Goal: Contribute content: Contribute content

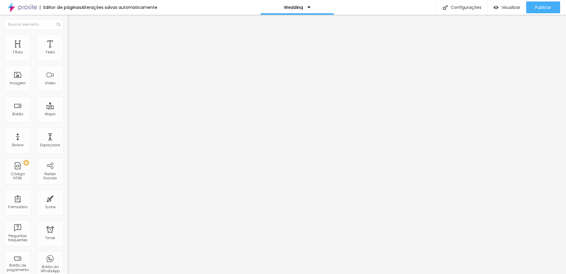
click at [68, 36] on img at bounding box center [70, 36] width 5 height 5
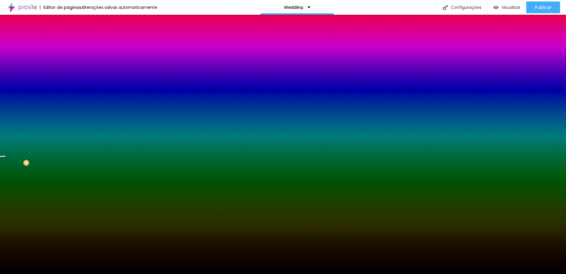
click at [68, 54] on span "Trocar imagem" at bounding box center [84, 51] width 32 height 5
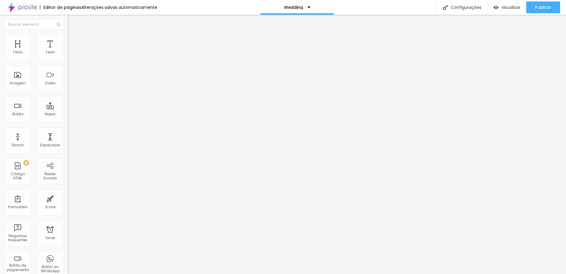
click at [68, 51] on span "Trocar imagem" at bounding box center [84, 48] width 32 height 5
click at [68, 37] on img at bounding box center [70, 36] width 5 height 5
click at [68, 38] on img at bounding box center [70, 36] width 5 height 5
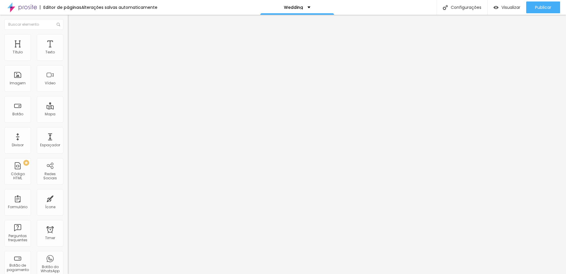
click at [68, 34] on img at bounding box center [70, 30] width 5 height 5
click at [68, 51] on span "Trocar imagem" at bounding box center [84, 48] width 32 height 5
click at [534, 9] on button "Publicar" at bounding box center [543, 7] width 34 height 12
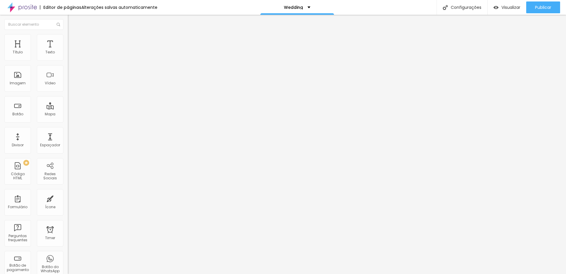
click at [98, 6] on div "Alterações salvas automaticamente" at bounding box center [119, 7] width 76 height 4
click at [547, 8] on span "Publicar" at bounding box center [543, 7] width 16 height 5
click at [73, 41] on span "Estilo" at bounding box center [77, 38] width 9 height 5
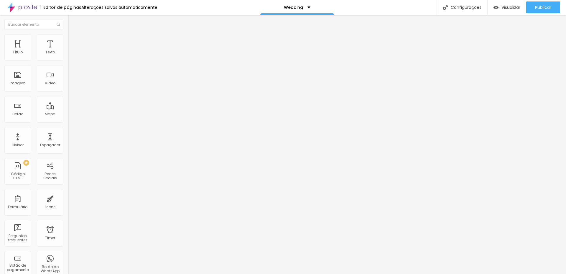
click at [68, 34] on li "Conteúdo" at bounding box center [102, 31] width 68 height 6
click at [68, 51] on span "Trocar imagem" at bounding box center [84, 48] width 32 height 5
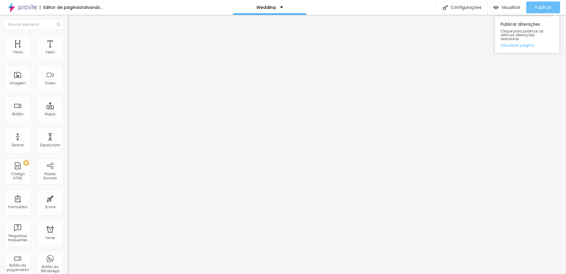
click at [537, 6] on span "Publicar" at bounding box center [543, 7] width 16 height 5
click at [68, 51] on span "Trocar imagem" at bounding box center [84, 48] width 32 height 5
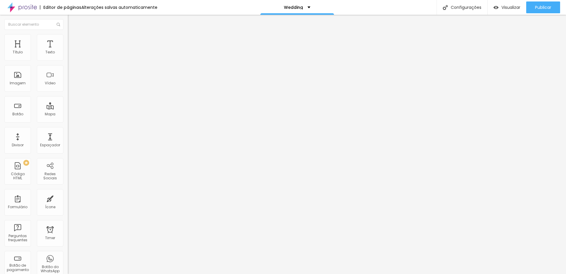
click at [547, 2] on div "Publicar" at bounding box center [543, 7] width 16 height 12
